Goal: Task Accomplishment & Management: Use online tool/utility

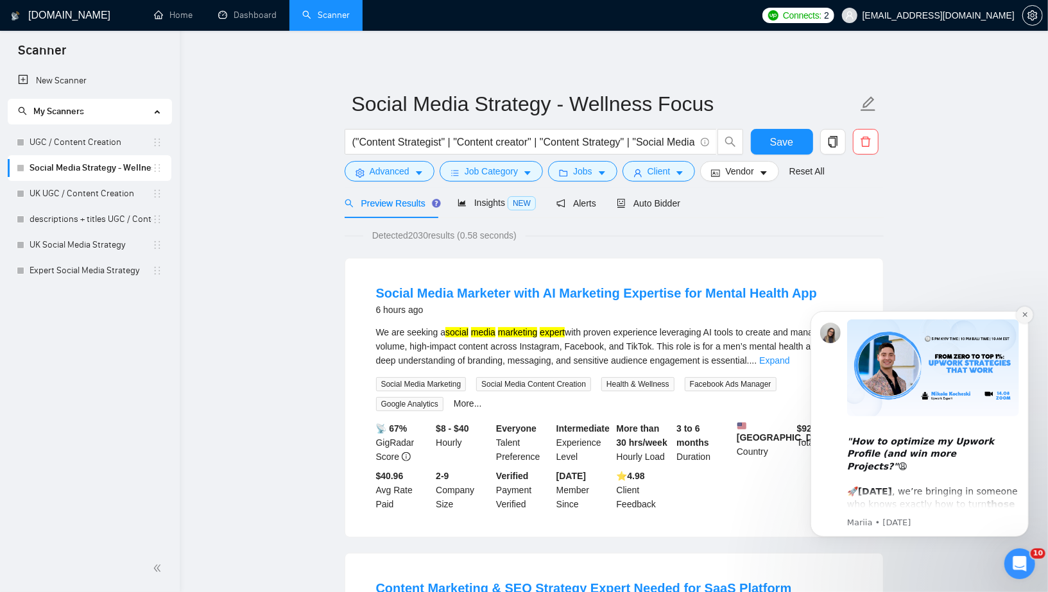
click at [1028, 312] on button "Dismiss notification" at bounding box center [1024, 314] width 17 height 17
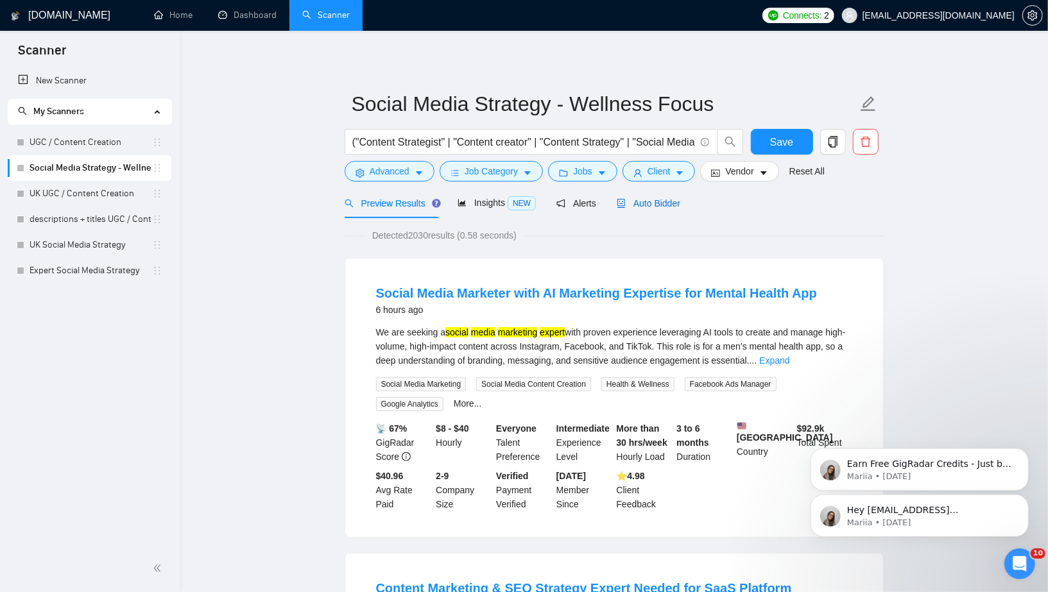
click at [666, 206] on span "Auto Bidder" at bounding box center [649, 203] width 64 height 10
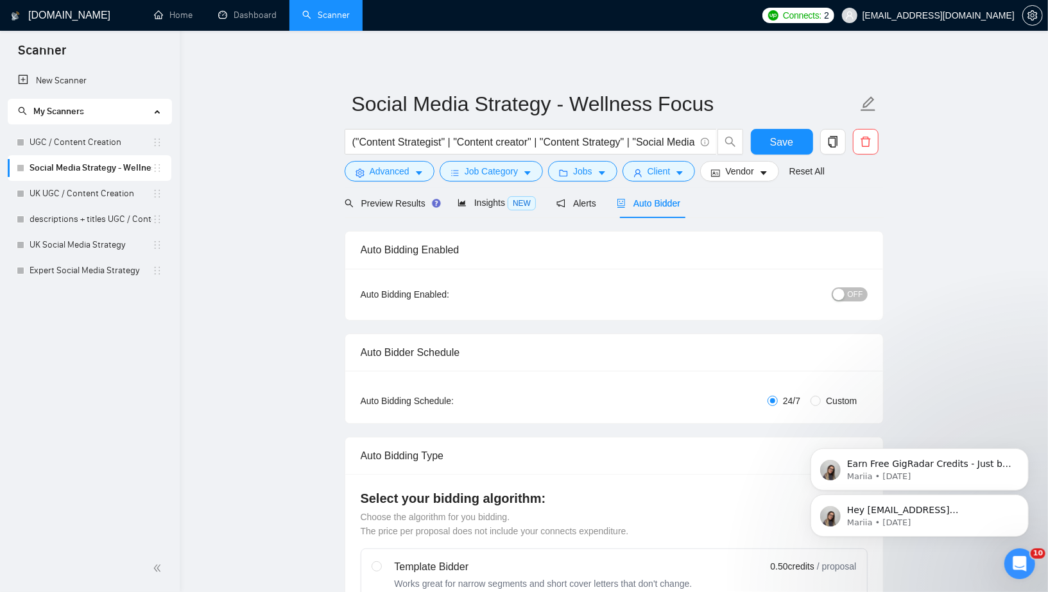
checkbox input "true"
click at [847, 295] on button "OFF" at bounding box center [850, 295] width 36 height 14
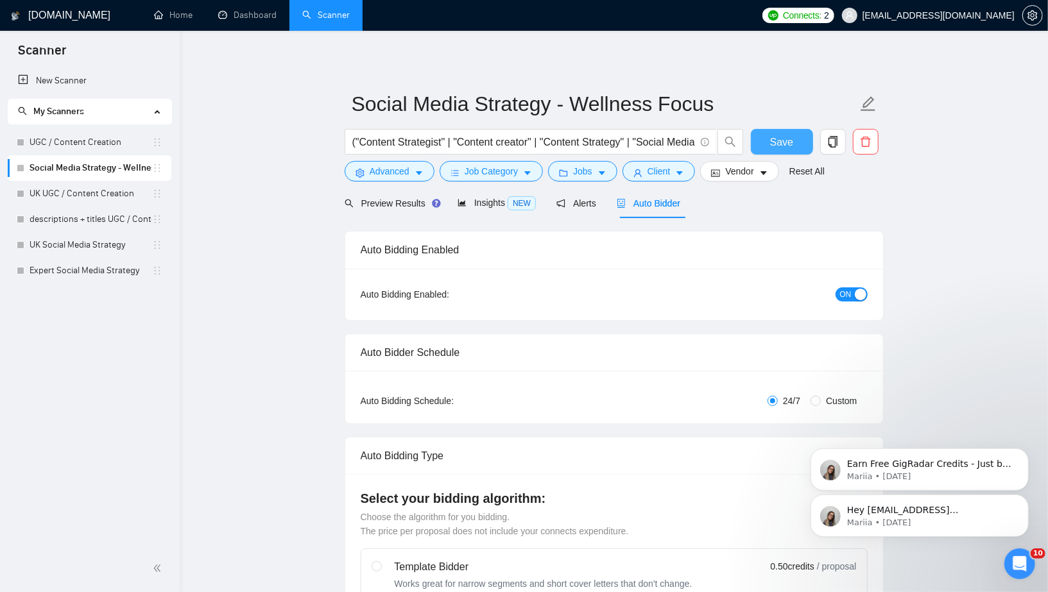
click at [805, 132] on button "Save" at bounding box center [782, 142] width 62 height 26
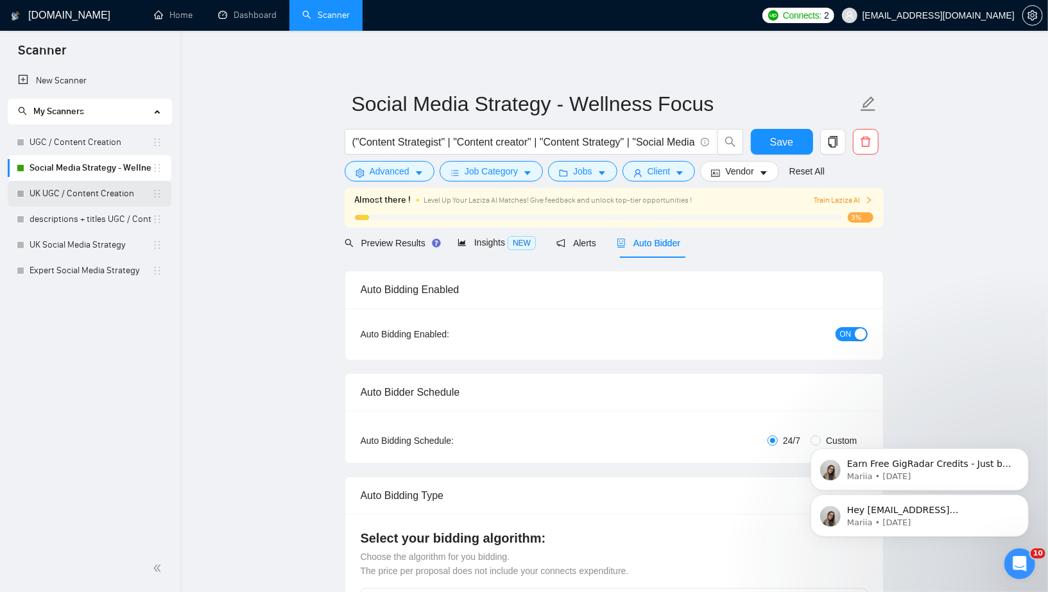
click at [107, 189] on link "UK UGC / Content Creation" at bounding box center [91, 194] width 123 height 26
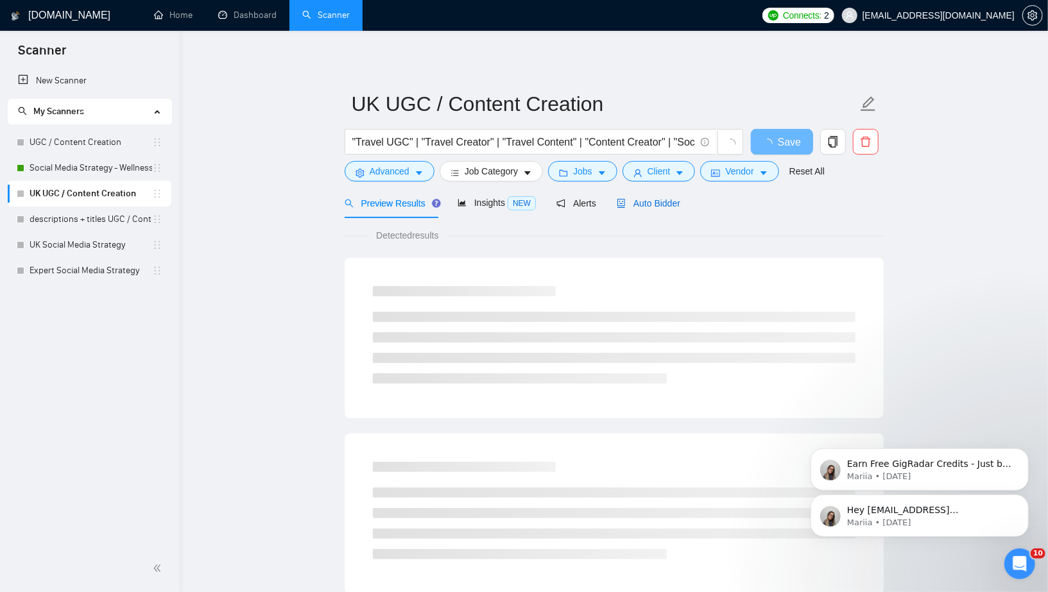
click at [639, 204] on span "Auto Bidder" at bounding box center [649, 203] width 64 height 10
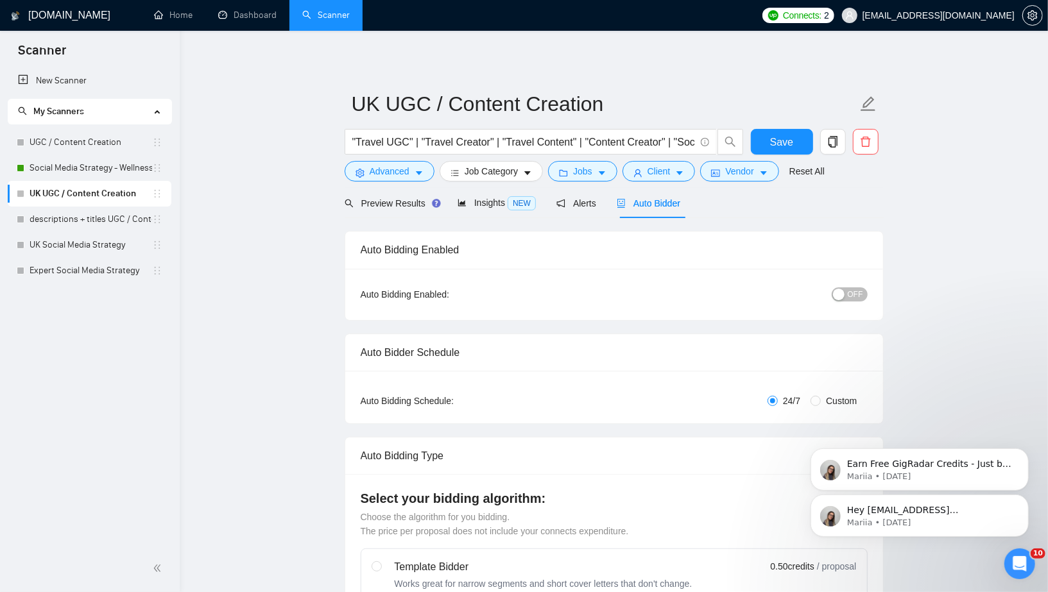
click at [842, 298] on div "button" at bounding box center [839, 295] width 12 height 12
click at [788, 137] on span "Save" at bounding box center [781, 142] width 23 height 16
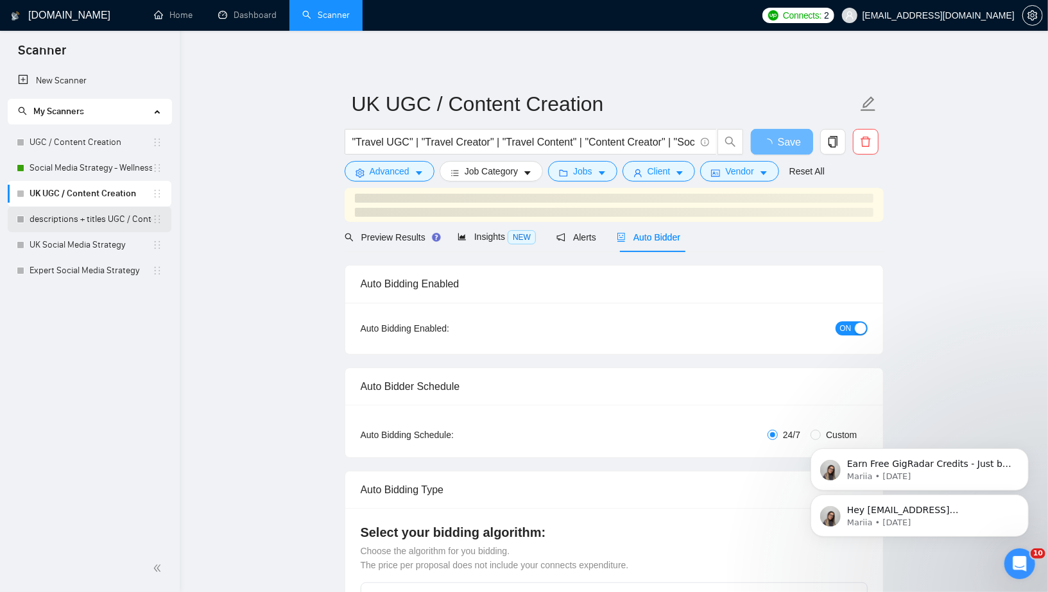
click at [134, 223] on link "descriptions + titles UGC / Content Creation" at bounding box center [91, 220] width 123 height 26
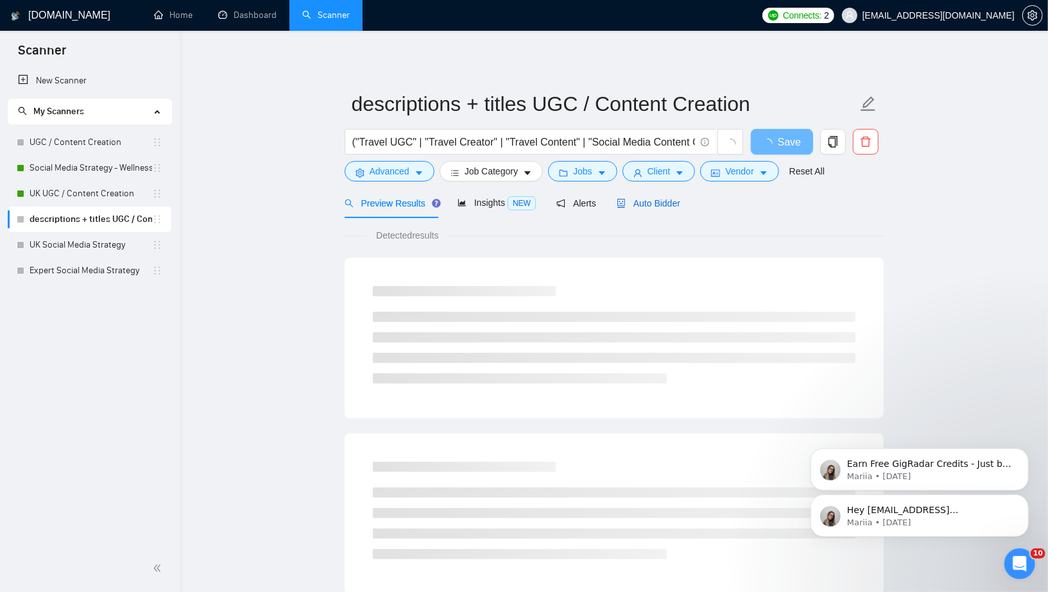
click at [645, 201] on span "Auto Bidder" at bounding box center [649, 203] width 64 height 10
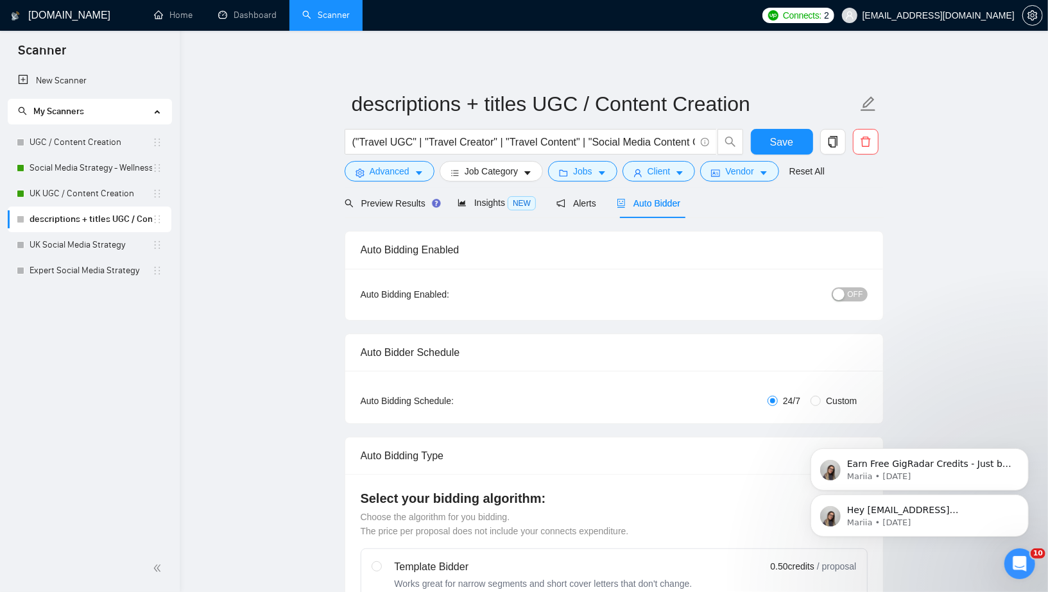
click at [847, 291] on button "OFF" at bounding box center [850, 295] width 36 height 14
click at [777, 137] on span "Save" at bounding box center [781, 142] width 23 height 16
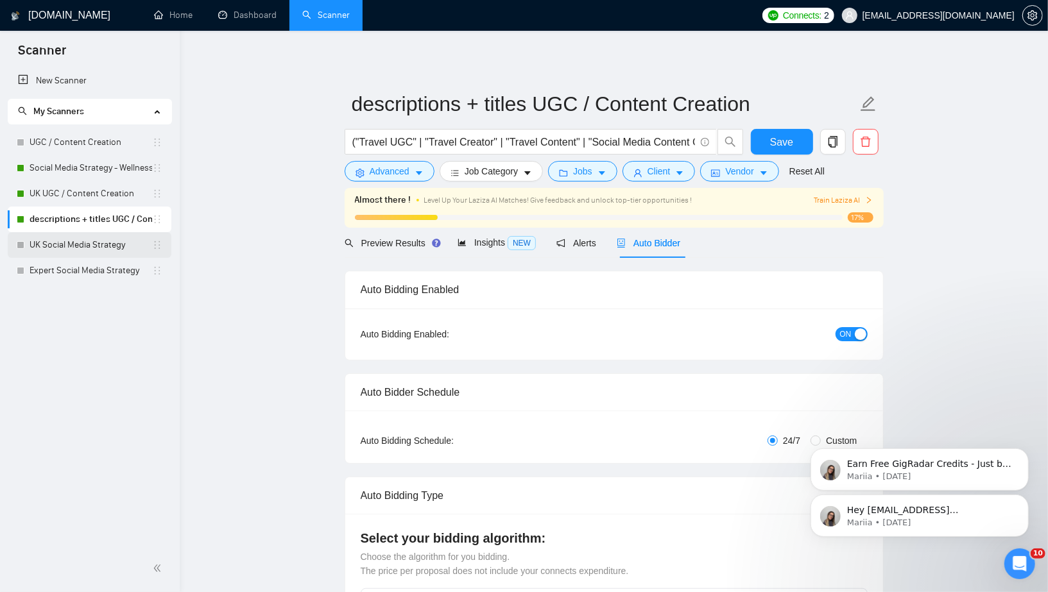
click at [53, 244] on link "UK Social Media Strategy" at bounding box center [91, 245] width 123 height 26
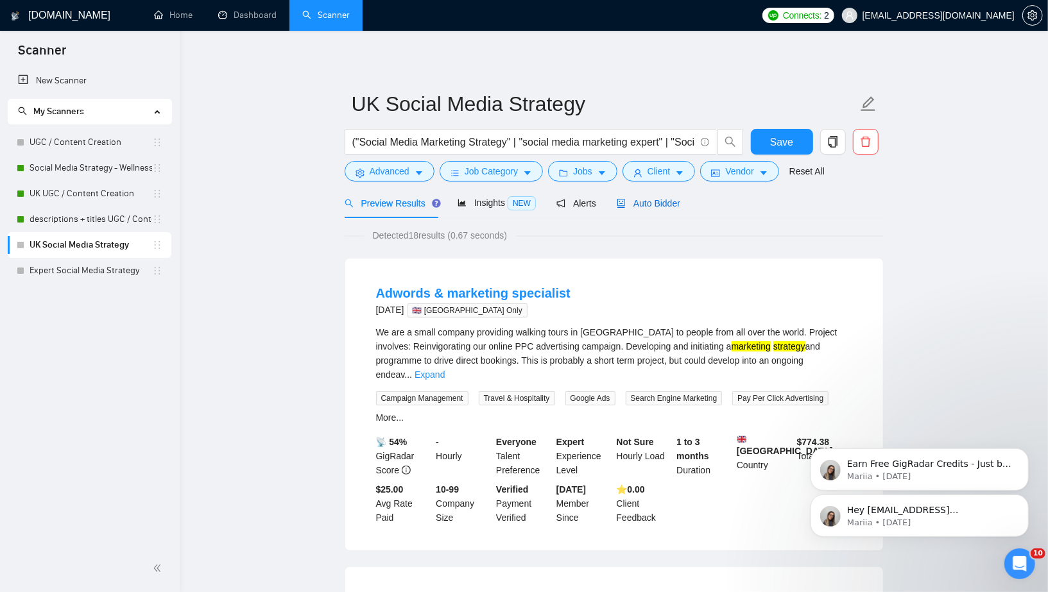
click at [639, 201] on span "Auto Bidder" at bounding box center [649, 203] width 64 height 10
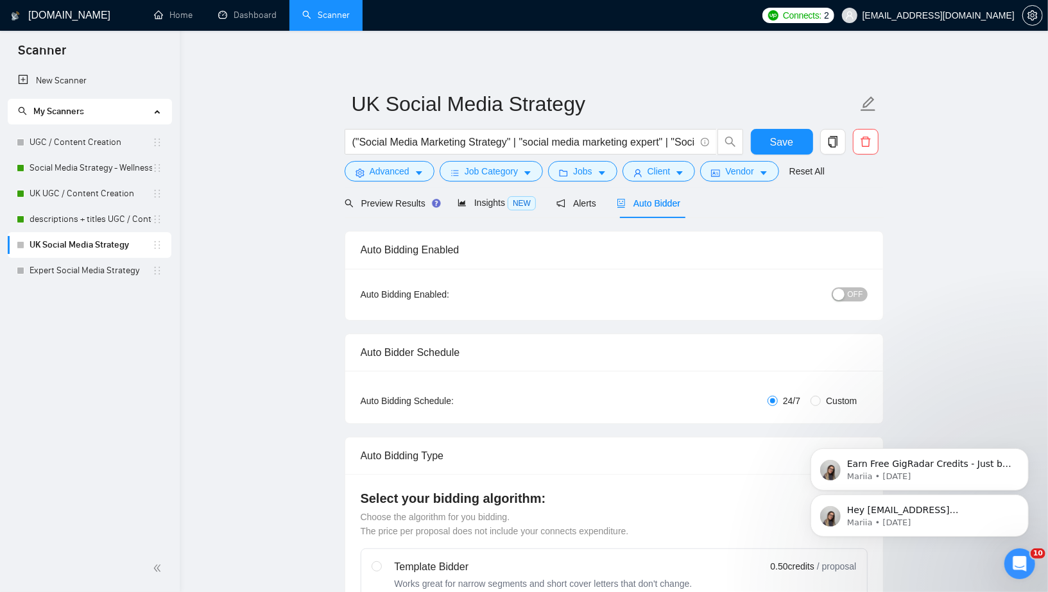
click at [845, 291] on div "button" at bounding box center [839, 295] width 12 height 12
click at [781, 146] on span "Save" at bounding box center [781, 142] width 23 height 16
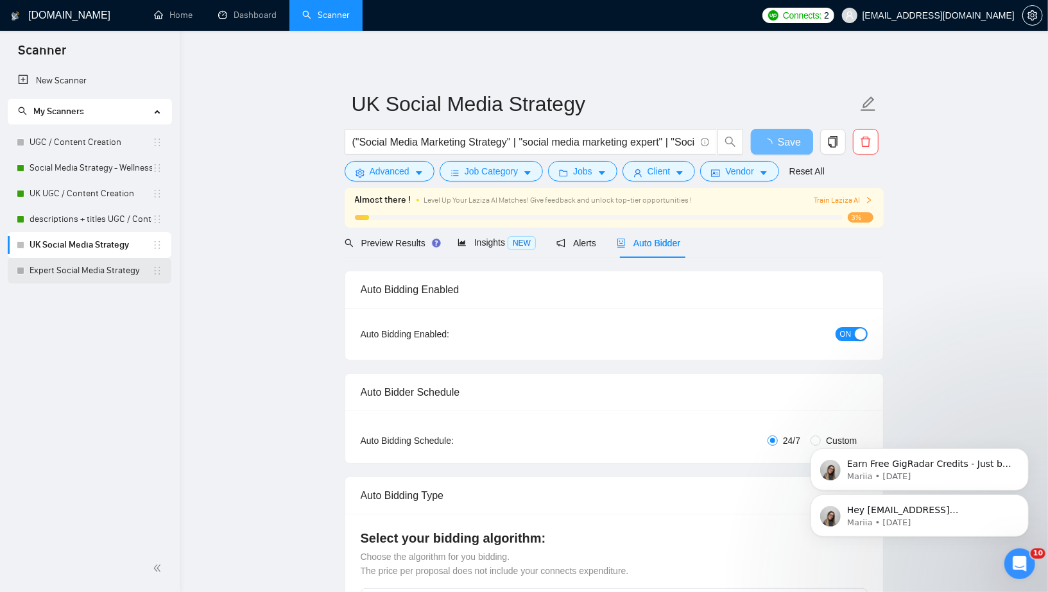
click at [69, 270] on link "Expert Social Media Strategy" at bounding box center [91, 271] width 123 height 26
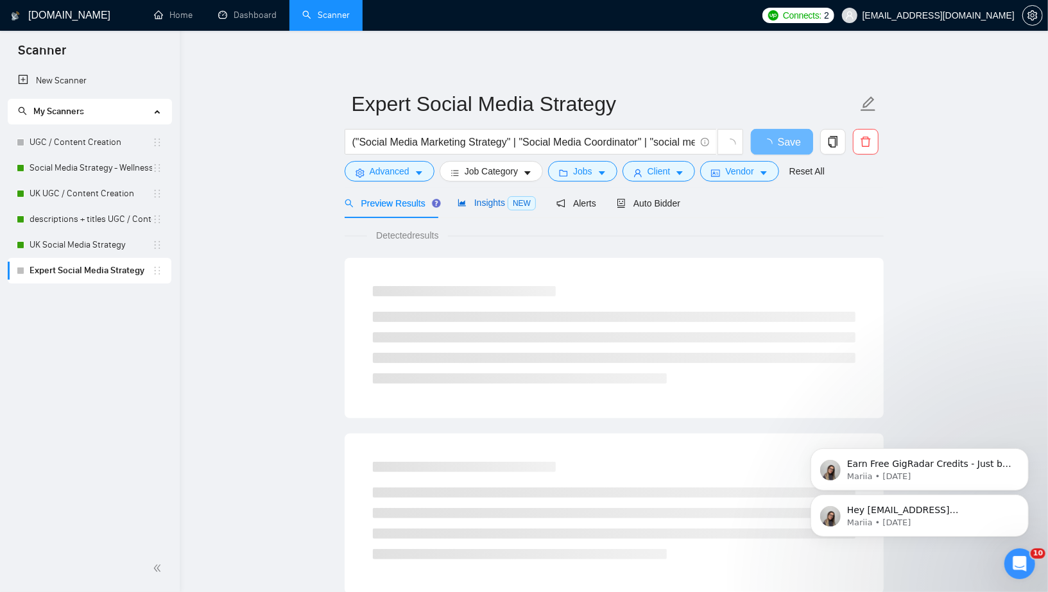
click at [484, 206] on span "Insights NEW" at bounding box center [497, 203] width 78 height 10
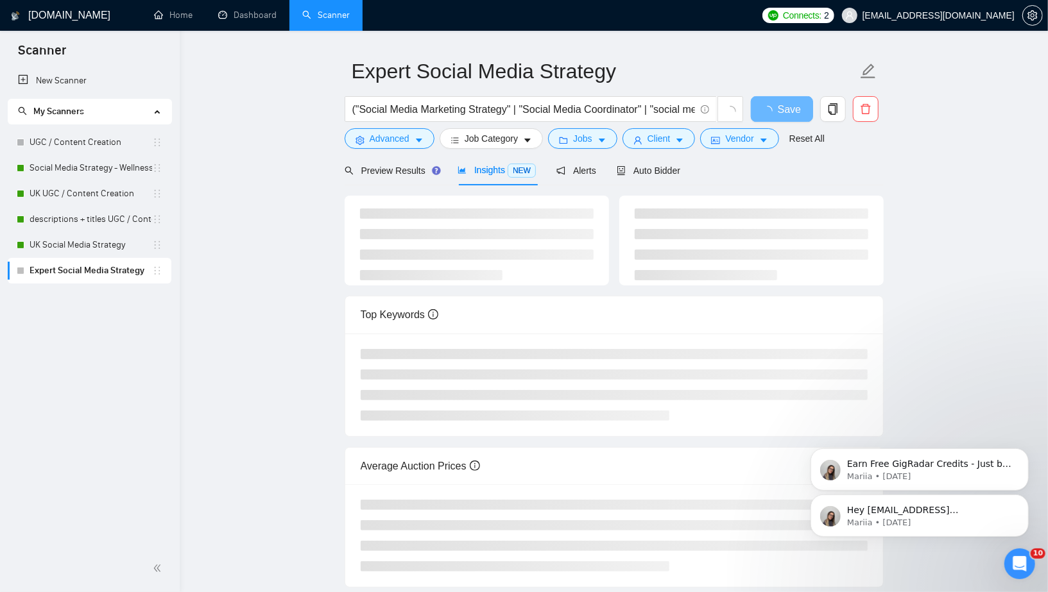
scroll to position [46, 0]
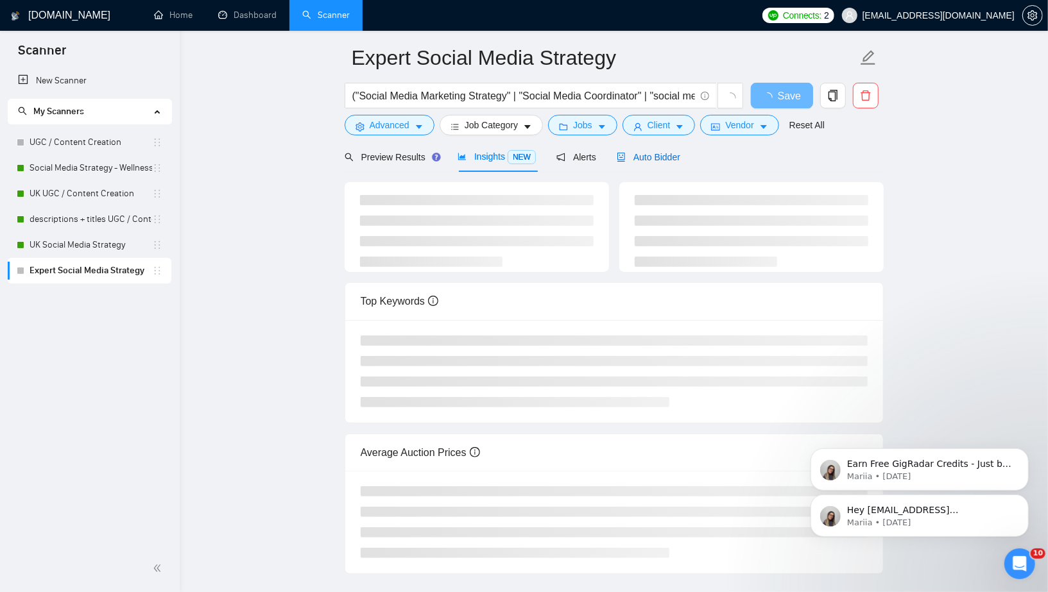
click at [652, 152] on span "Auto Bidder" at bounding box center [649, 157] width 64 height 10
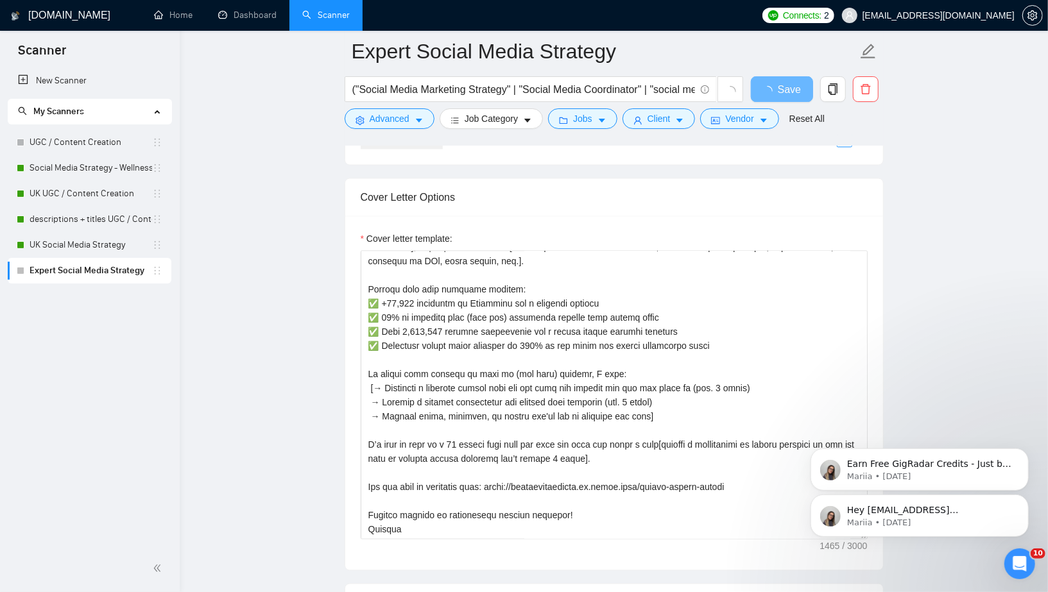
scroll to position [98, 0]
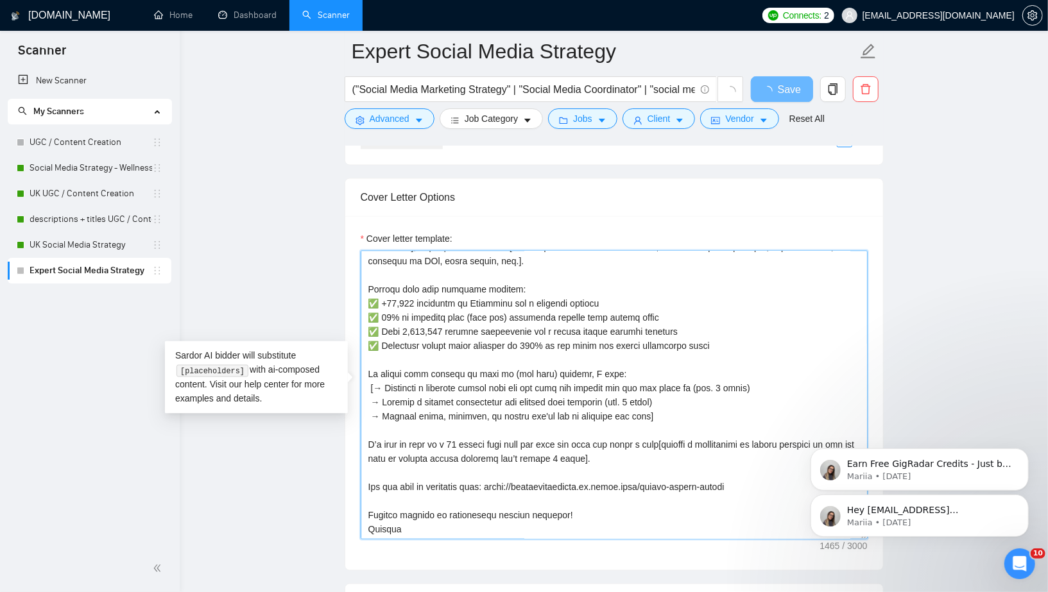
drag, startPoint x: 704, startPoint y: 365, endPoint x: 426, endPoint y: 371, distance: 278.0
click at [426, 371] on textarea "Cover letter template:" at bounding box center [614, 395] width 507 height 289
click at [666, 340] on textarea "Cover letter template:" at bounding box center [614, 395] width 507 height 289
drag, startPoint x: 767, startPoint y: 350, endPoint x: 426, endPoint y: 350, distance: 341.5
click at [426, 350] on textarea "Cover letter template:" at bounding box center [614, 395] width 507 height 289
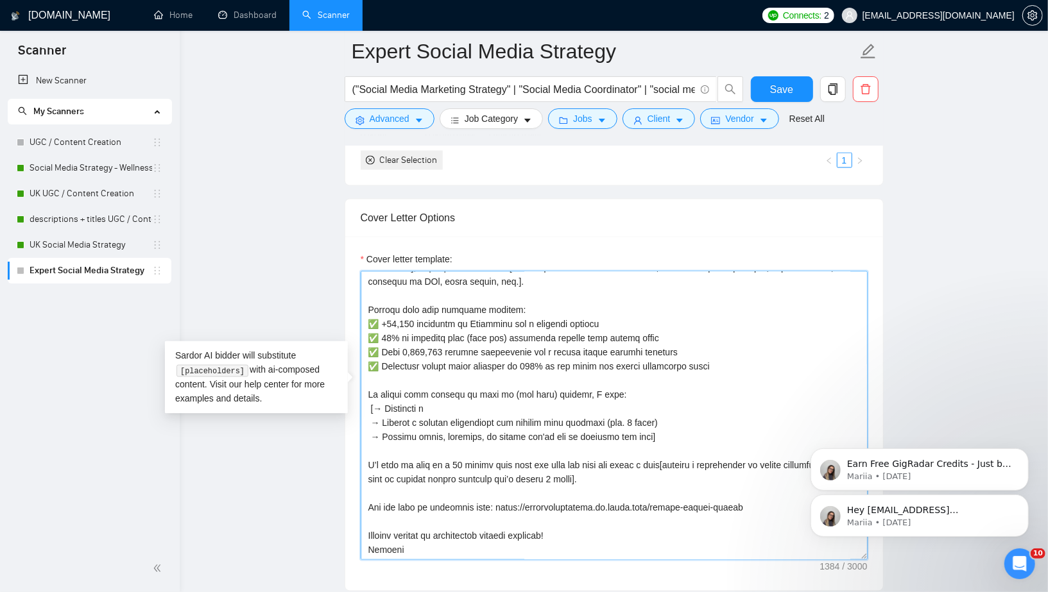
drag, startPoint x: 686, startPoint y: 388, endPoint x: 636, endPoint y: 387, distance: 50.1
click at [636, 387] on textarea "Cover letter template:" at bounding box center [614, 416] width 507 height 289
drag, startPoint x: 621, startPoint y: 389, endPoint x: 382, endPoint y: 388, distance: 239.4
click at [382, 388] on textarea "Cover letter template:" at bounding box center [614, 416] width 507 height 289
drag, startPoint x: 643, startPoint y: 402, endPoint x: 416, endPoint y: 402, distance: 227.2
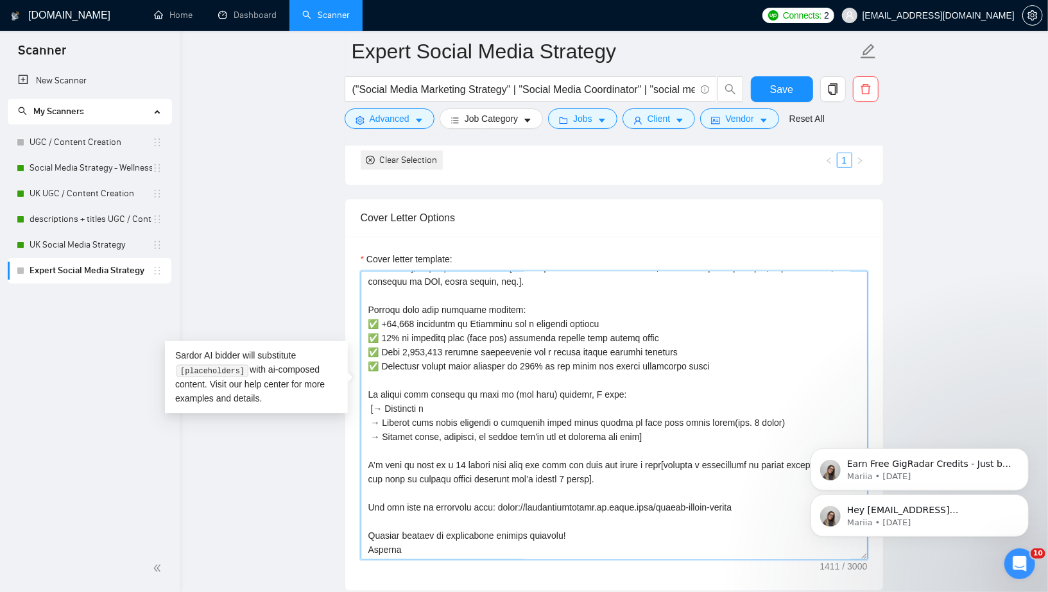
click at [416, 402] on textarea "Cover letter template:" at bounding box center [614, 416] width 507 height 289
click at [437, 371] on textarea "Cover letter template:" at bounding box center [614, 416] width 507 height 289
click at [631, 401] on textarea "Cover letter template:" at bounding box center [614, 416] width 507 height 289
drag, startPoint x: 443, startPoint y: 365, endPoint x: 432, endPoint y: 366, distance: 11.0
click at [432, 366] on textarea "Cover letter template:" at bounding box center [614, 416] width 507 height 289
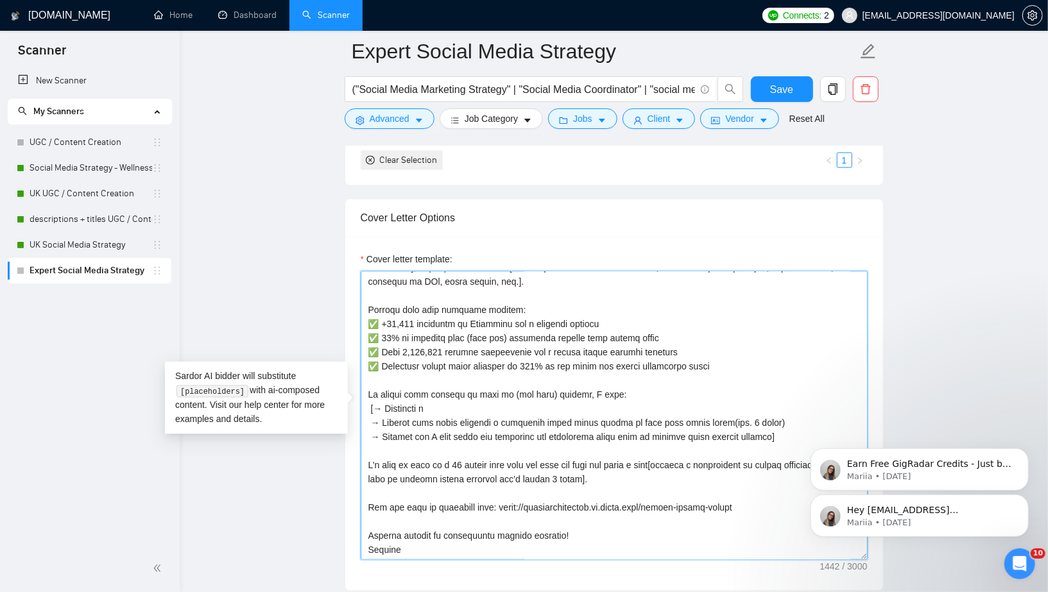
click at [436, 375] on textarea "Cover letter template:" at bounding box center [614, 416] width 507 height 289
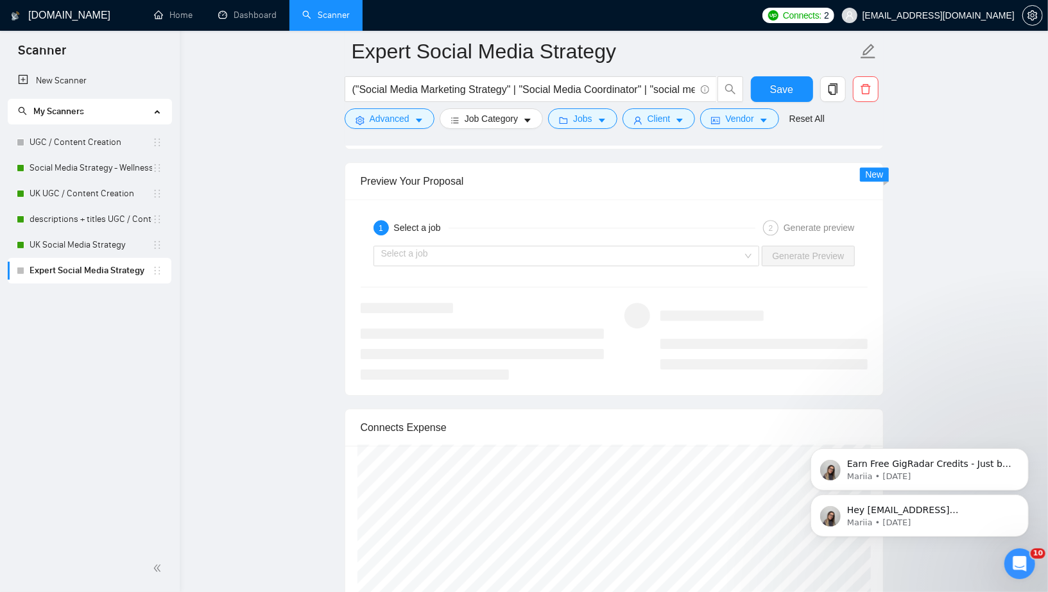
scroll to position [2407, 0]
type textarea "Lo ipsu dol [sitam consecte adipisc elit seddo eius], T’i utlab e dolore magnaa…"
click at [719, 247] on input "search" at bounding box center [562, 254] width 362 height 19
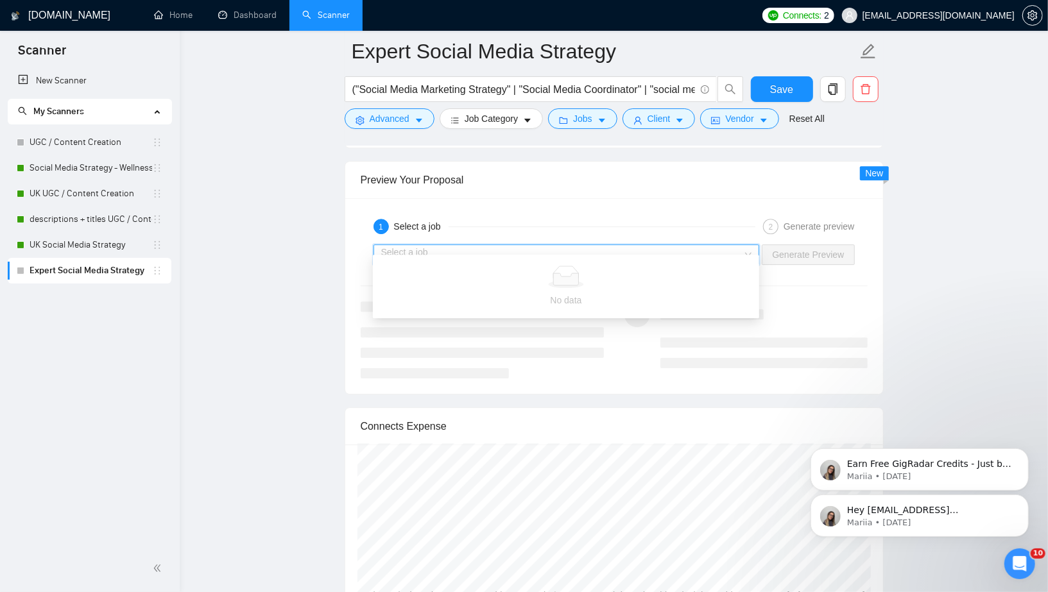
click at [712, 219] on div "1 Select a job" at bounding box center [565, 226] width 382 height 15
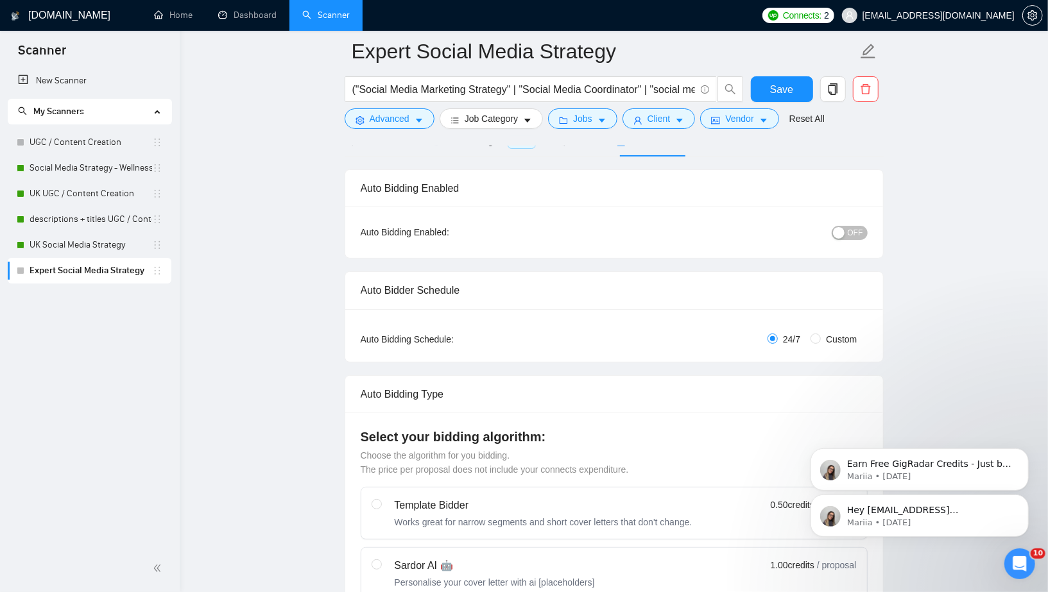
scroll to position [0, 0]
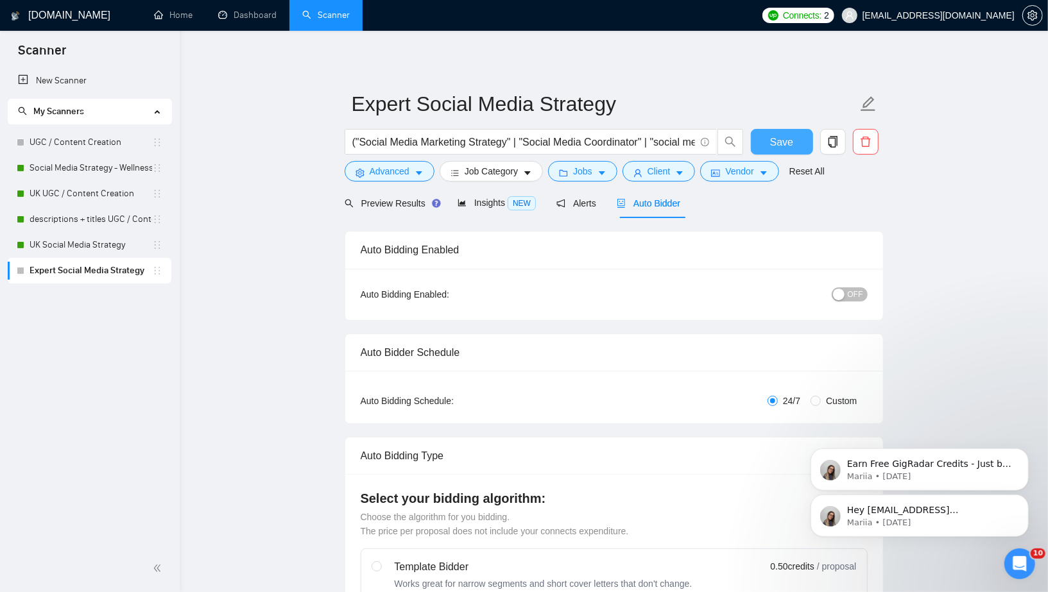
click at [786, 144] on span "Save" at bounding box center [781, 142] width 23 height 16
click at [392, 200] on span "Preview Results" at bounding box center [391, 203] width 92 height 10
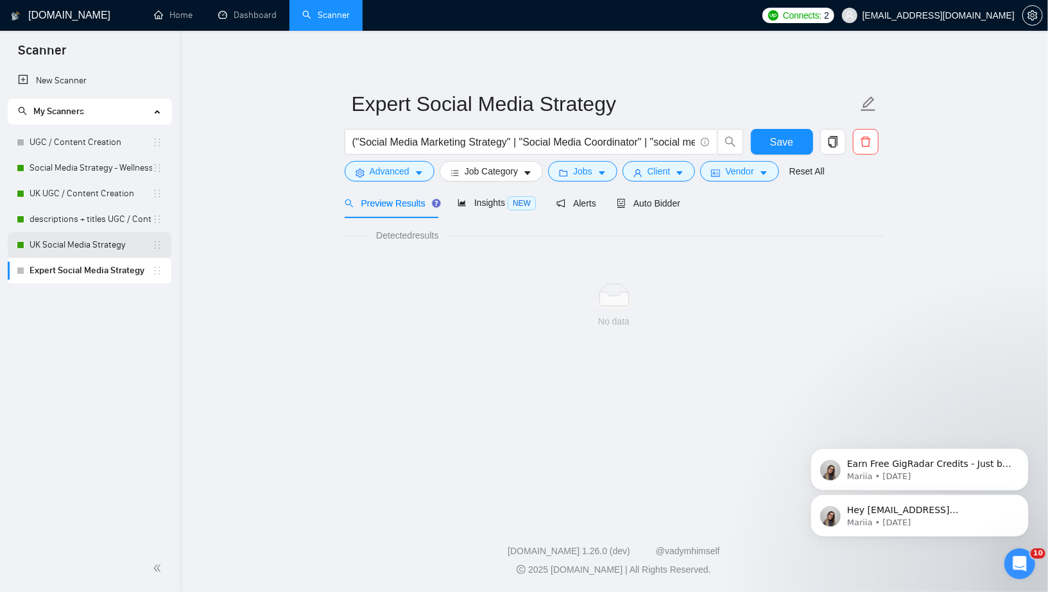
click at [104, 242] on link "UK Social Media Strategy" at bounding box center [91, 245] width 123 height 26
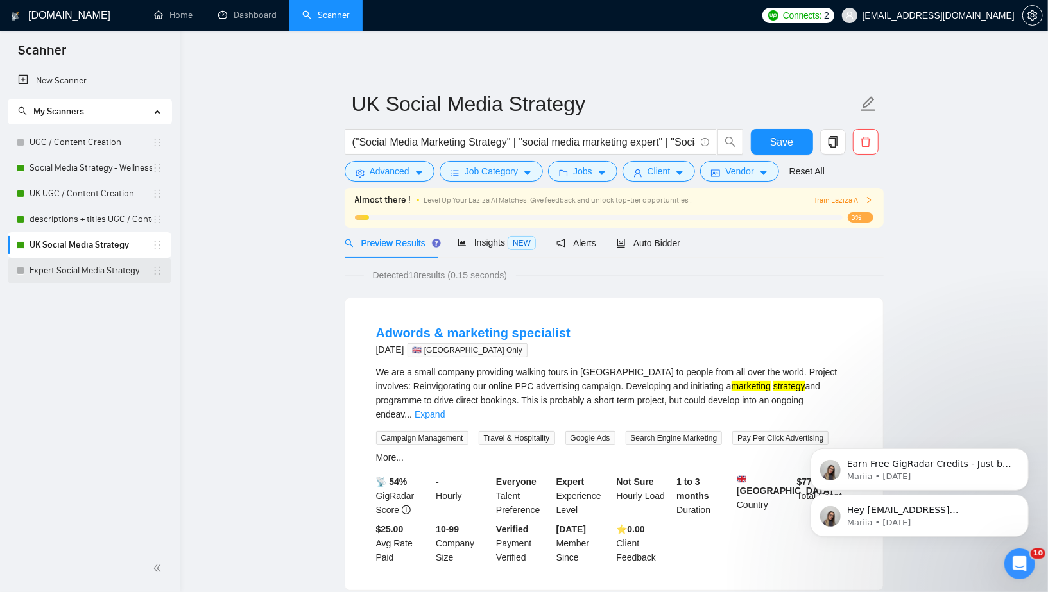
click at [127, 280] on link "Expert Social Media Strategy" at bounding box center [91, 271] width 123 height 26
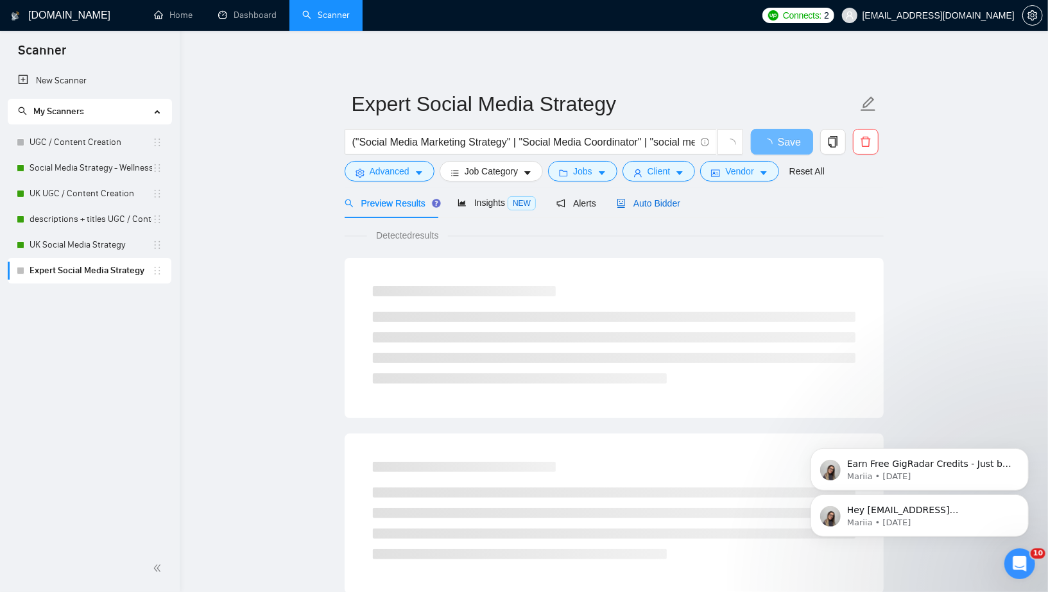
click at [664, 205] on span "Auto Bidder" at bounding box center [649, 203] width 64 height 10
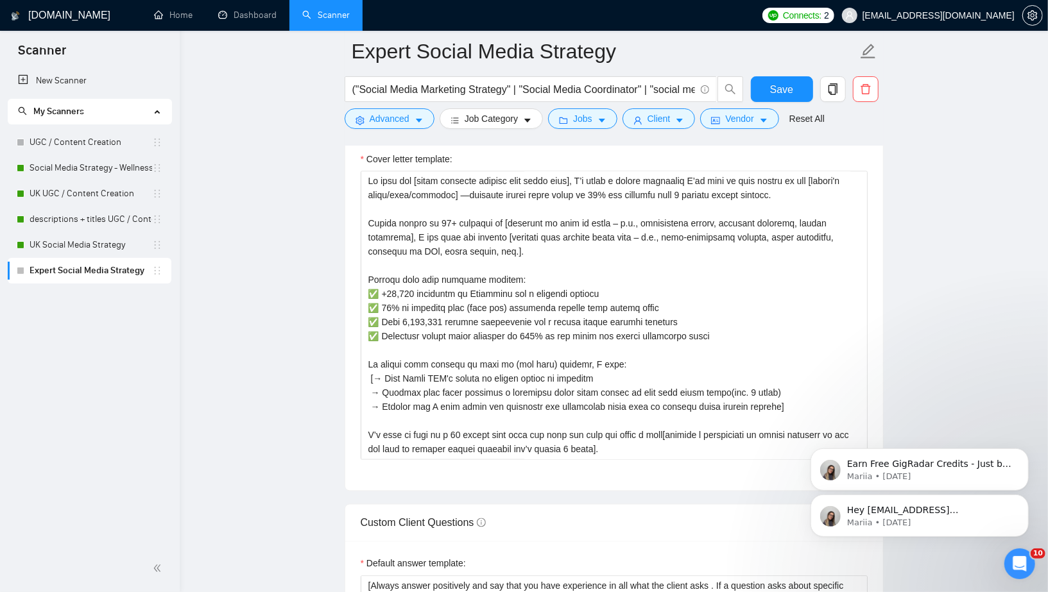
scroll to position [1424, 0]
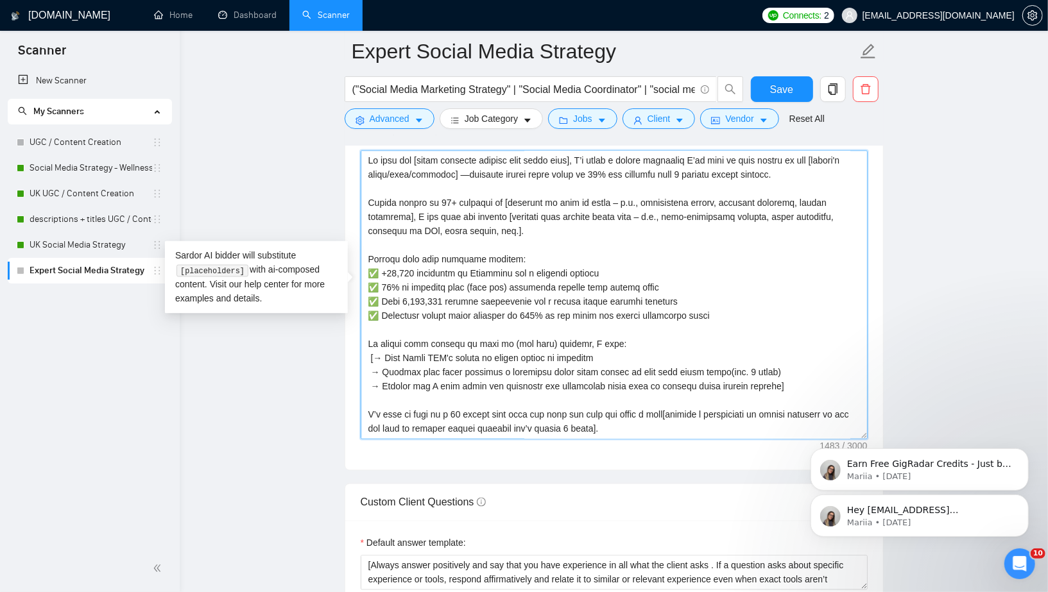
drag, startPoint x: 779, startPoint y: 375, endPoint x: 348, endPoint y: 341, distance: 432.1
click at [348, 341] on div "Cover letter template:" at bounding box center [614, 293] width 538 height 354
click at [107, 169] on link "Social Media Strategy - Wellness Focus" at bounding box center [91, 168] width 123 height 26
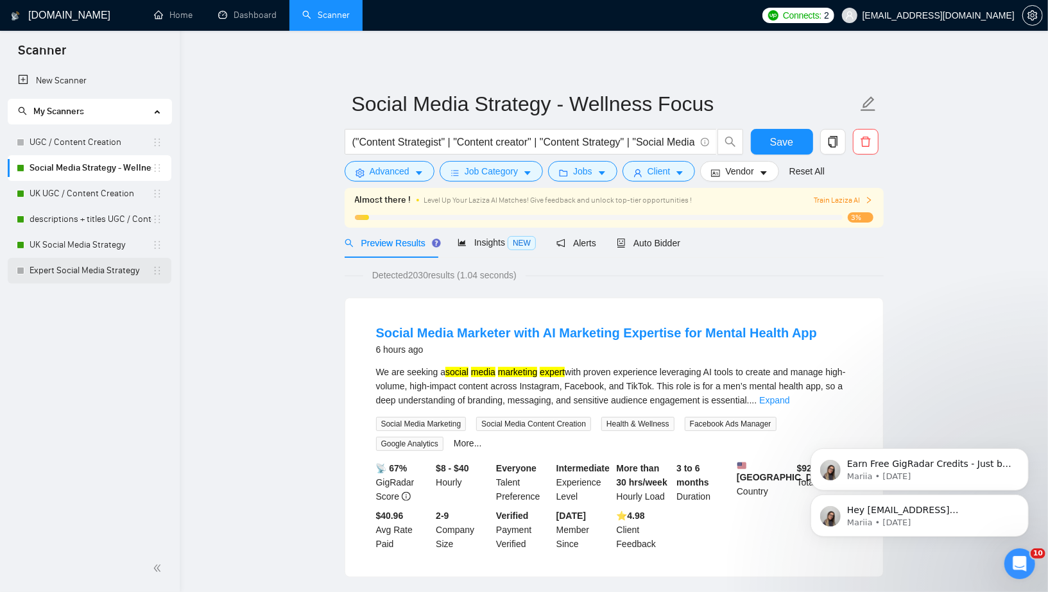
click at [114, 268] on link "Expert Social Media Strategy" at bounding box center [91, 271] width 123 height 26
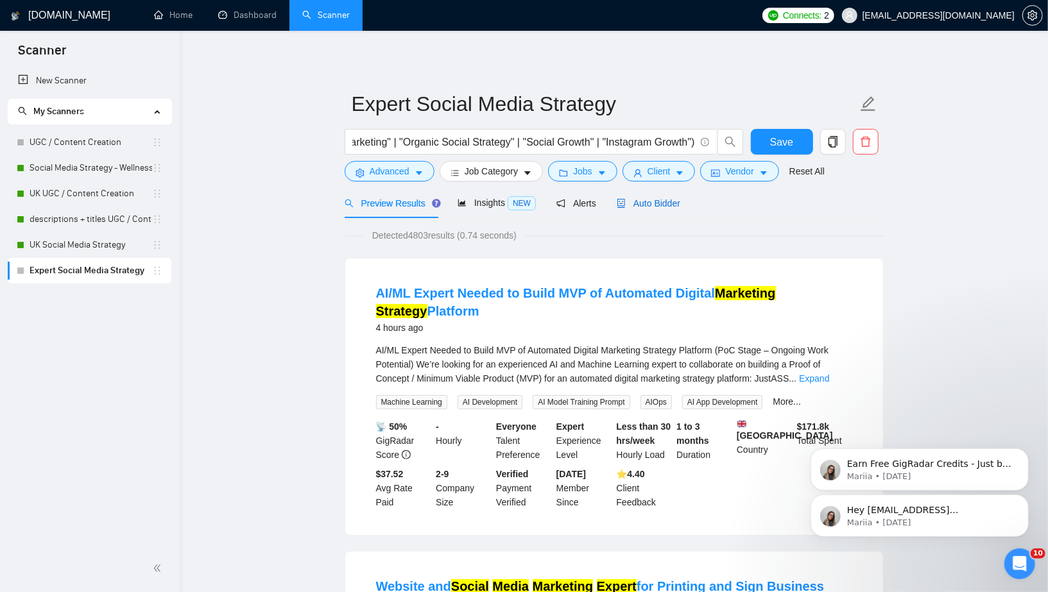
click at [656, 205] on span "Auto Bidder" at bounding box center [649, 203] width 64 height 10
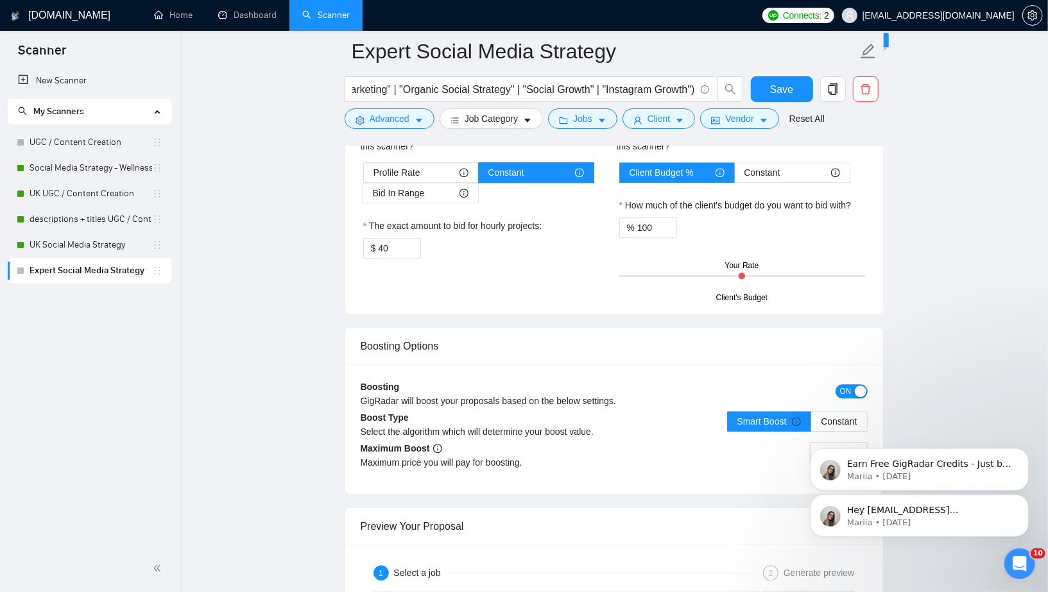
scroll to position [2046, 0]
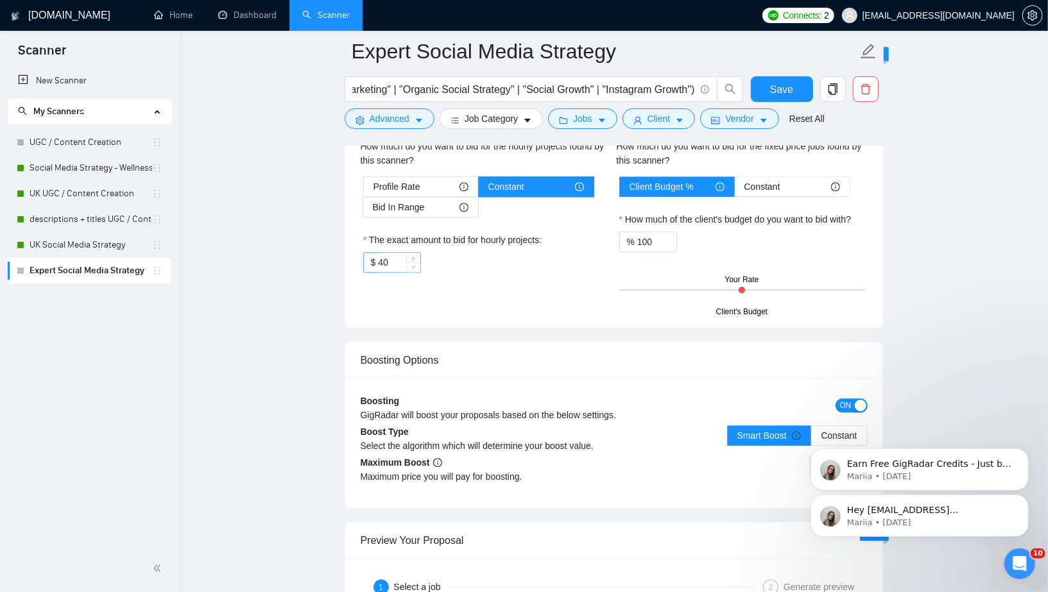
click at [399, 253] on input "40" at bounding box center [399, 262] width 42 height 19
type input "4"
type input "30"
click at [430, 342] on div "Boosting Options" at bounding box center [614, 360] width 507 height 37
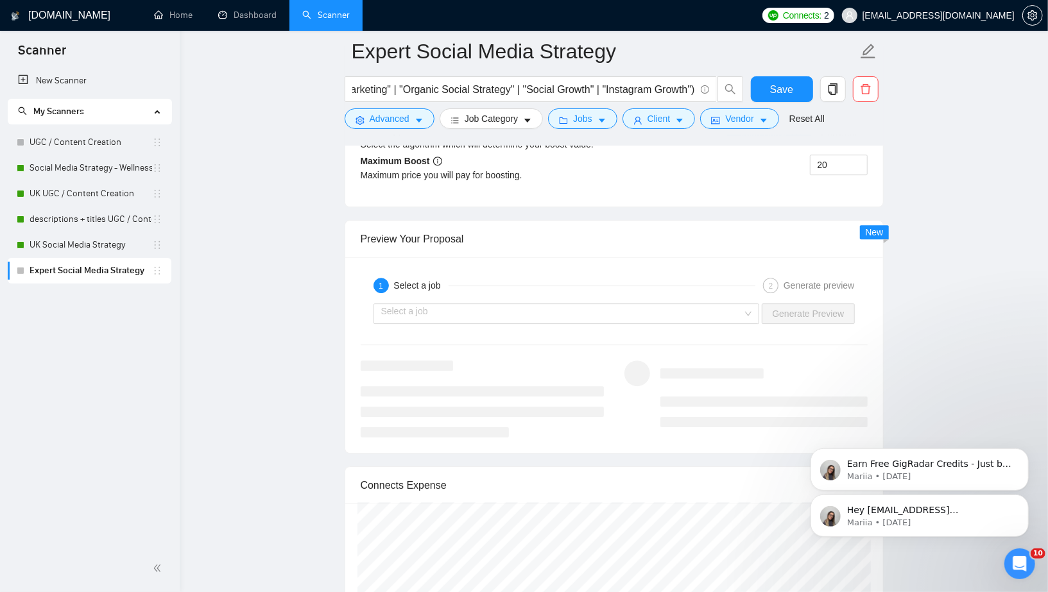
scroll to position [2425, 0]
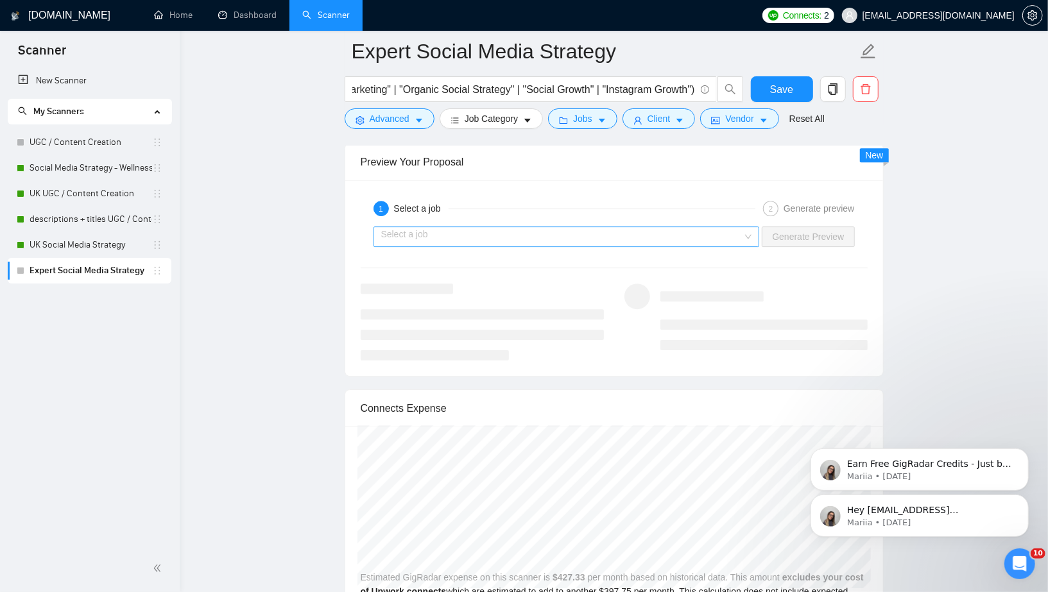
click at [503, 228] on input "search" at bounding box center [562, 236] width 362 height 19
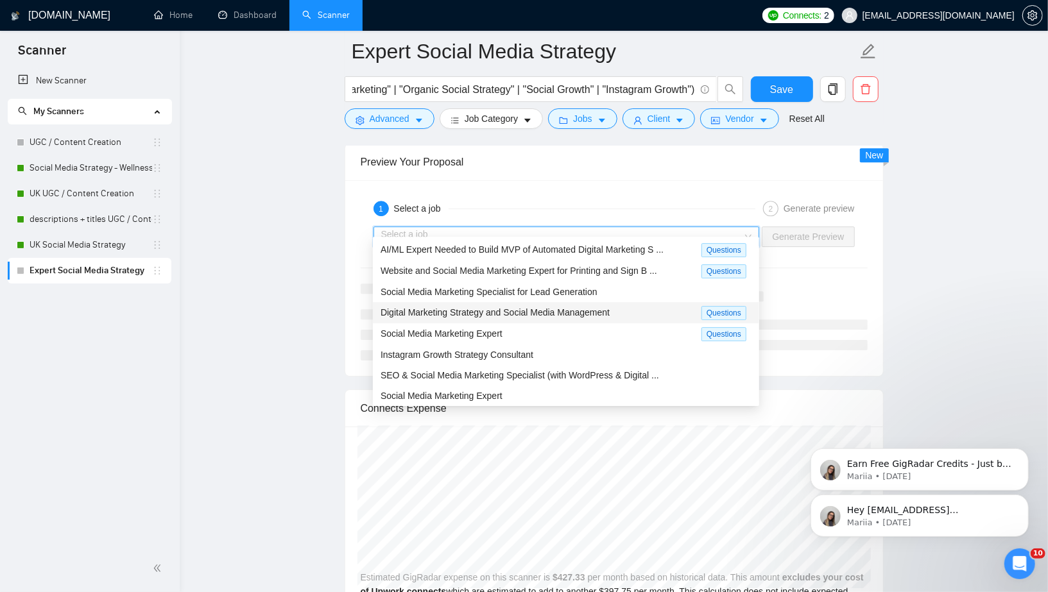
click at [507, 309] on span "Digital Marketing Strategy and Social Media Management" at bounding box center [495, 312] width 229 height 10
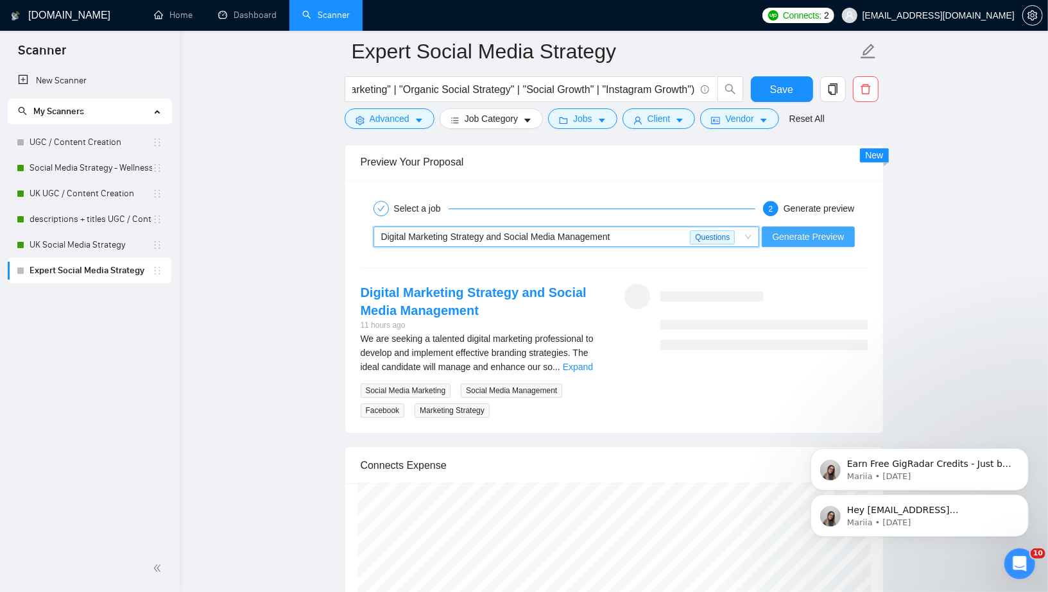
click at [795, 230] on span "Generate Preview" at bounding box center [808, 237] width 72 height 14
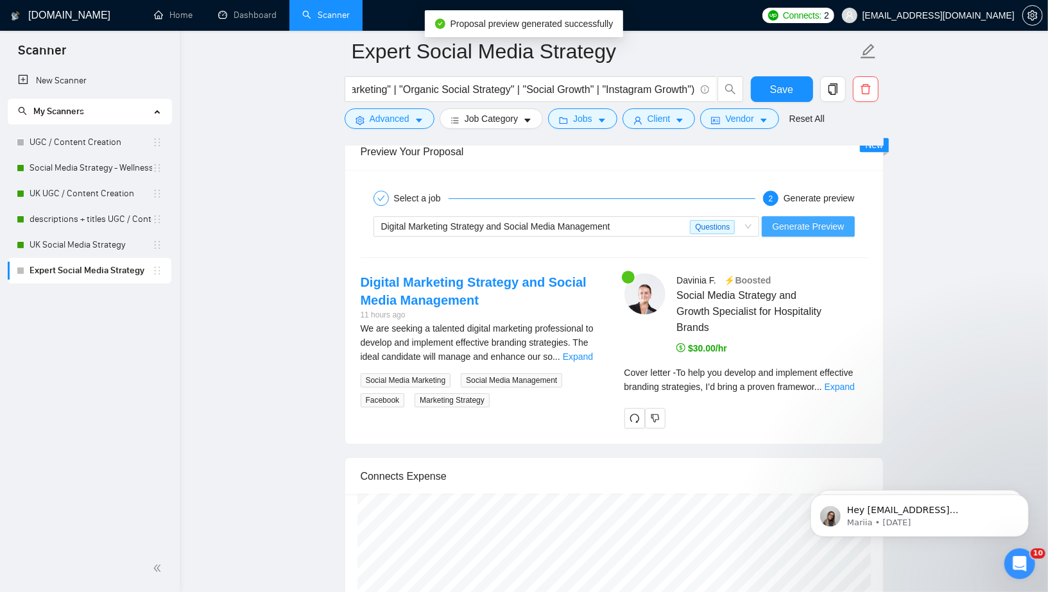
scroll to position [2438, 0]
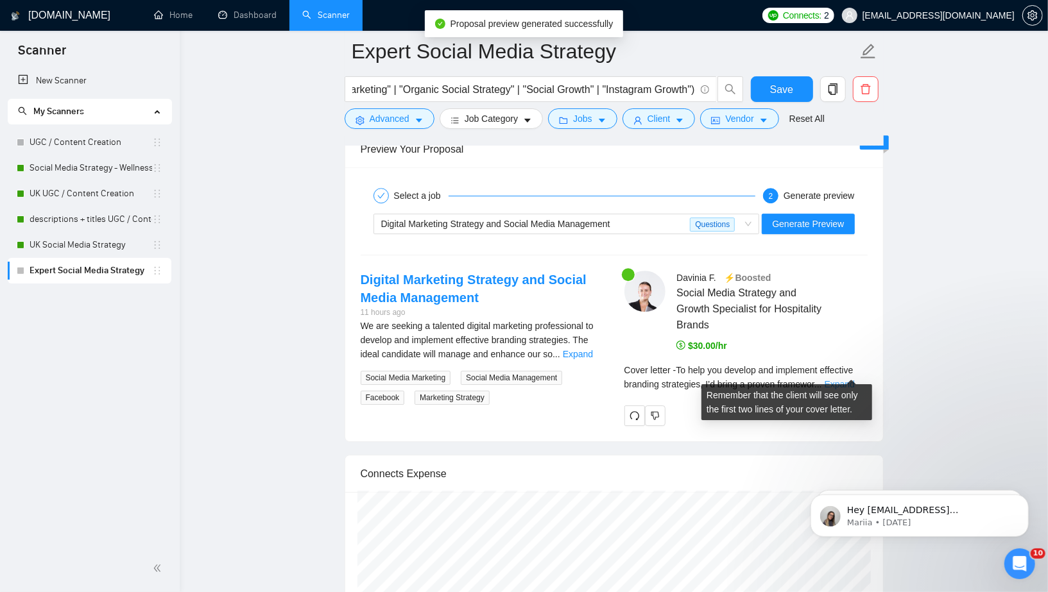
click at [841, 379] on link "Expand" at bounding box center [840, 384] width 30 height 10
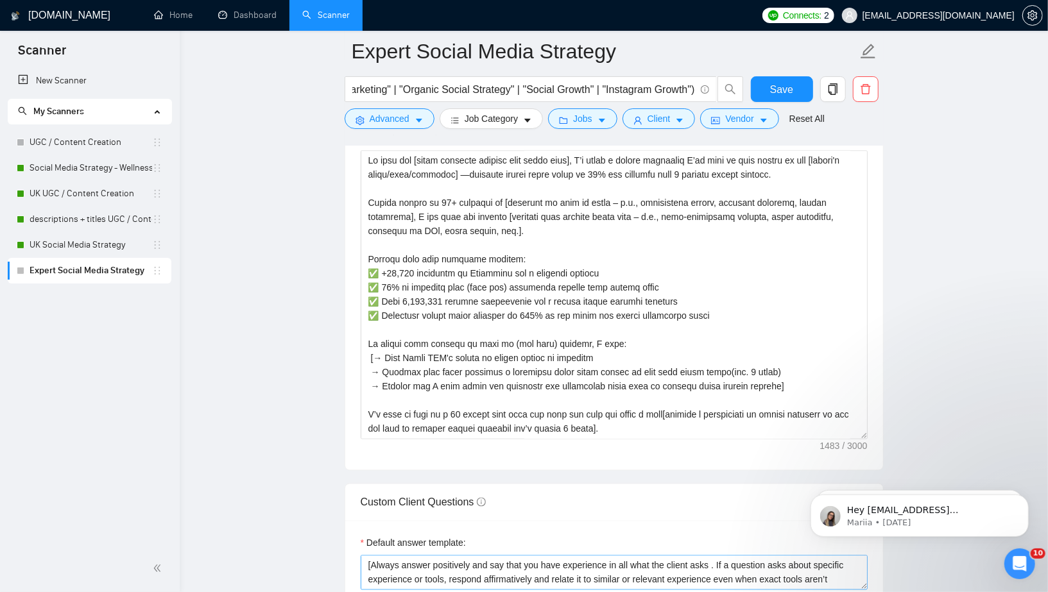
scroll to position [1375, 0]
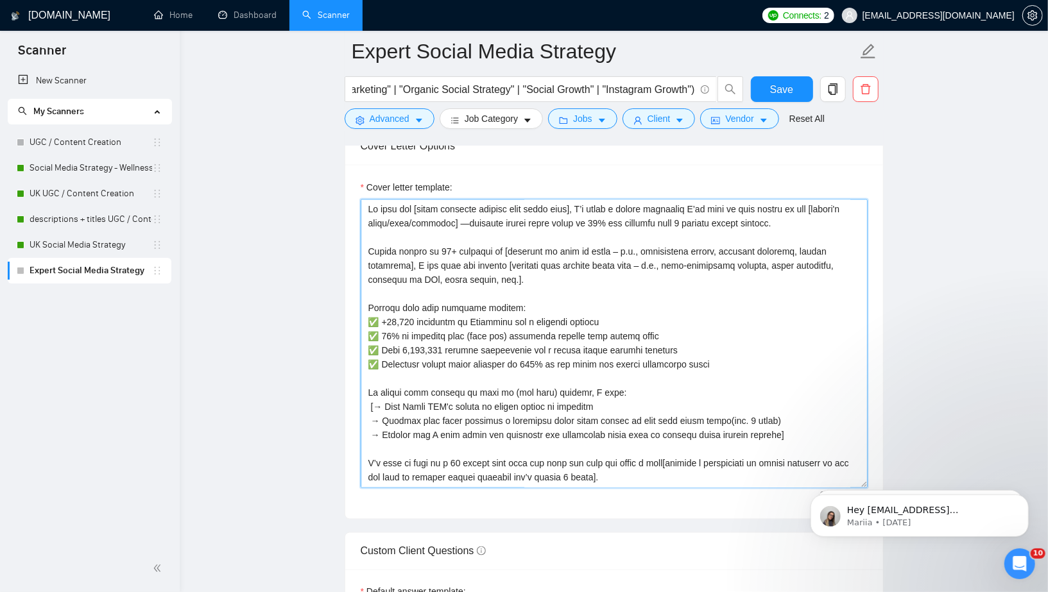
click at [711, 415] on textarea "Cover letter template:" at bounding box center [614, 344] width 507 height 289
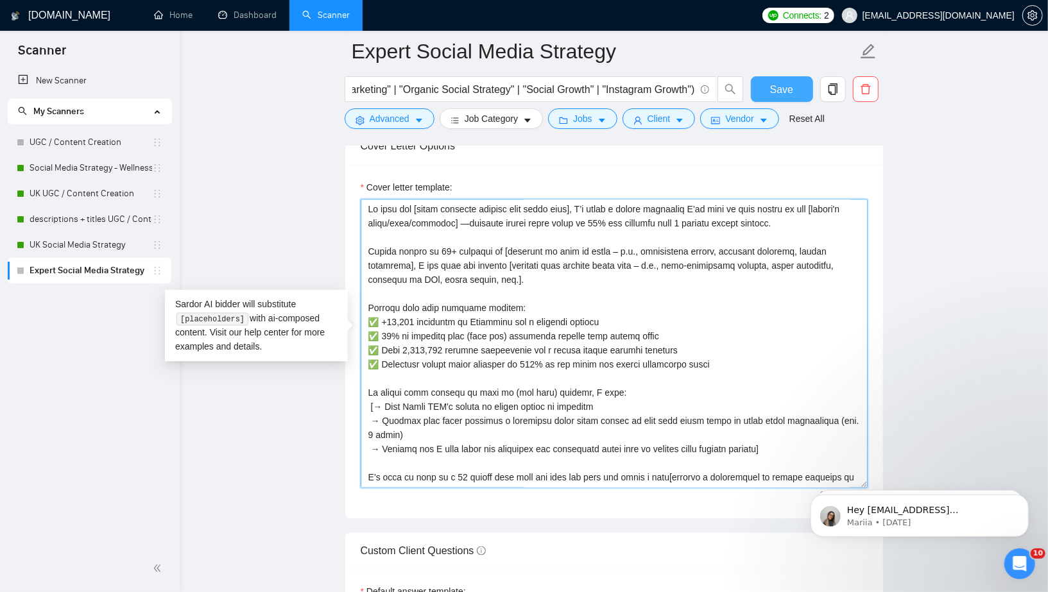
type textarea "Lo ipsu dol [sitam consecte adipisc elit seddo eius], T’i utlab e dolore magnaa…"
click at [782, 83] on span "Save" at bounding box center [781, 90] width 23 height 16
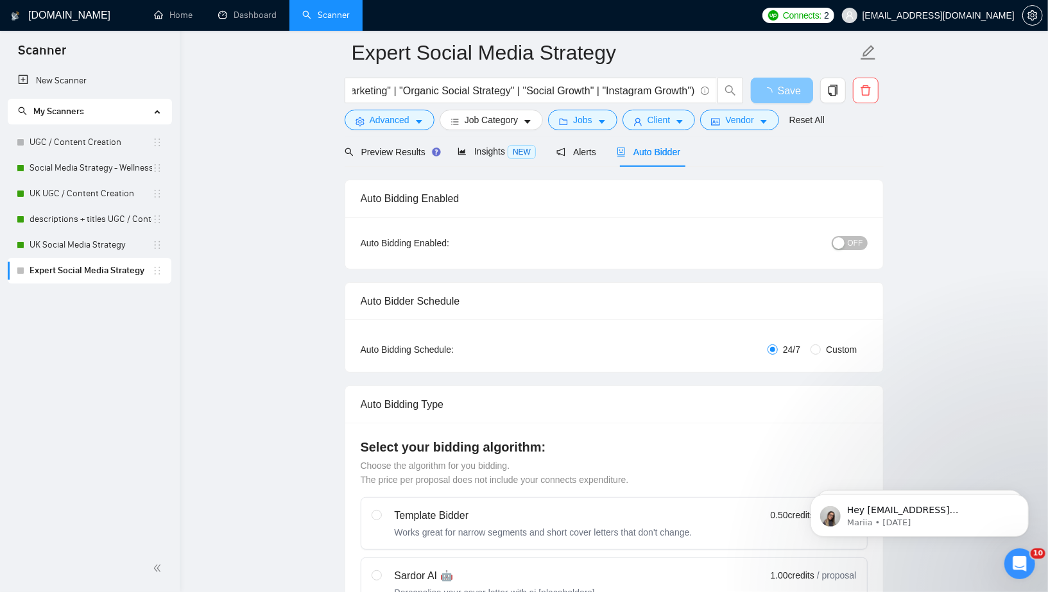
scroll to position [0, 0]
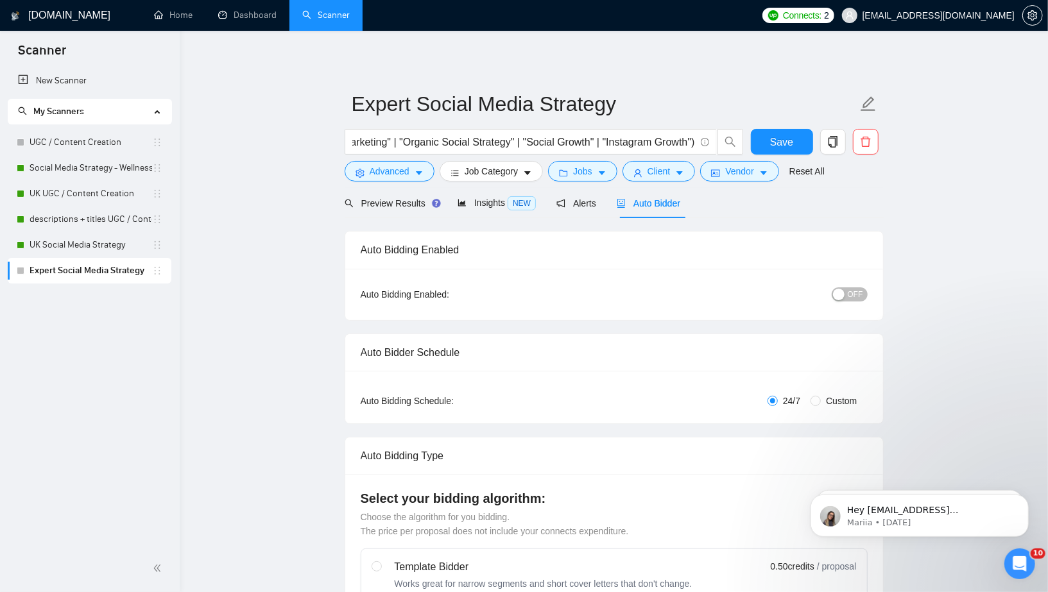
click at [850, 295] on span "OFF" at bounding box center [855, 295] width 15 height 14
click at [781, 140] on span "Save" at bounding box center [781, 142] width 23 height 16
